Goal: Register for event/course

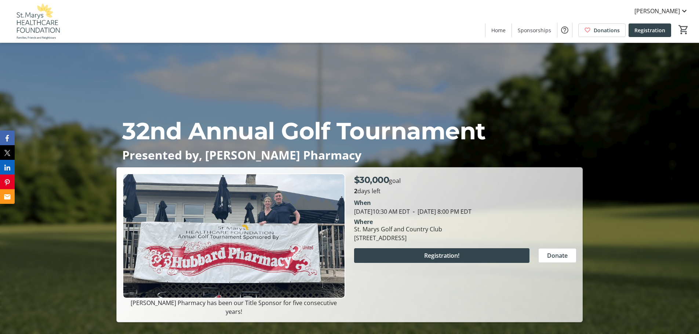
click at [218, 259] on img at bounding box center [234, 236] width 222 height 125
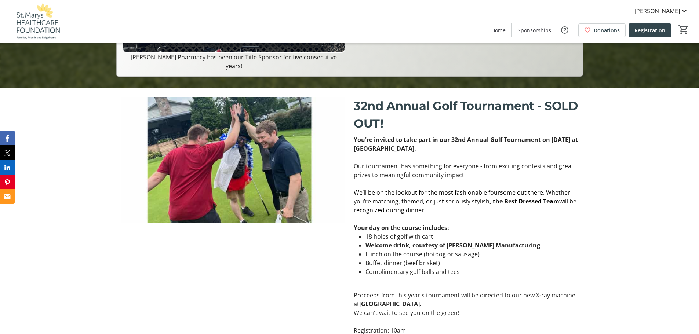
scroll to position [110, 0]
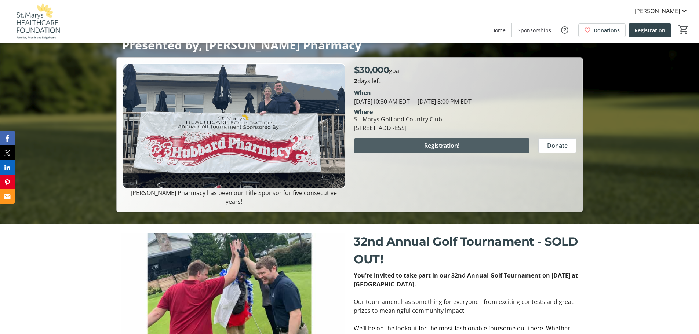
click at [450, 150] on span "Registration!" at bounding box center [441, 145] width 35 height 9
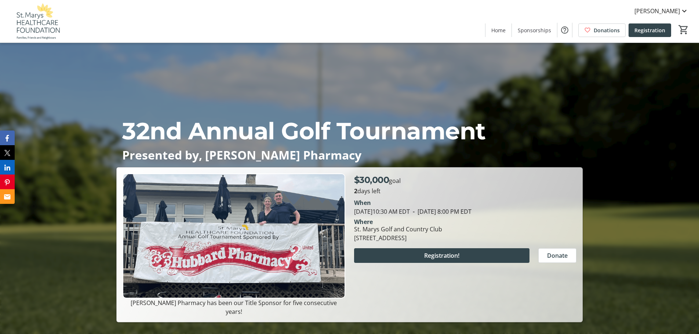
scroll to position [110, 0]
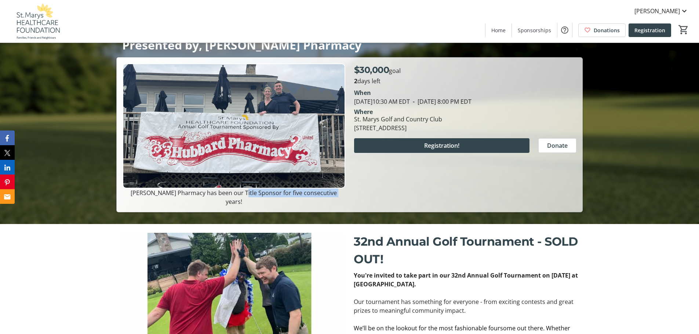
drag, startPoint x: 241, startPoint y: 203, endPoint x: 339, endPoint y: 207, distance: 97.3
click at [339, 207] on div "32nd Annual Golf Tournament Presented by, Hubbard Pharmacy Hubbard Pharmacy has…" at bounding box center [349, 135] width 465 height 154
click at [347, 203] on div "[PERSON_NAME] Pharmacy has been our Title Sponsor for five consecutive years!" at bounding box center [233, 134] width 231 height 143
